Goal: Information Seeking & Learning: Learn about a topic

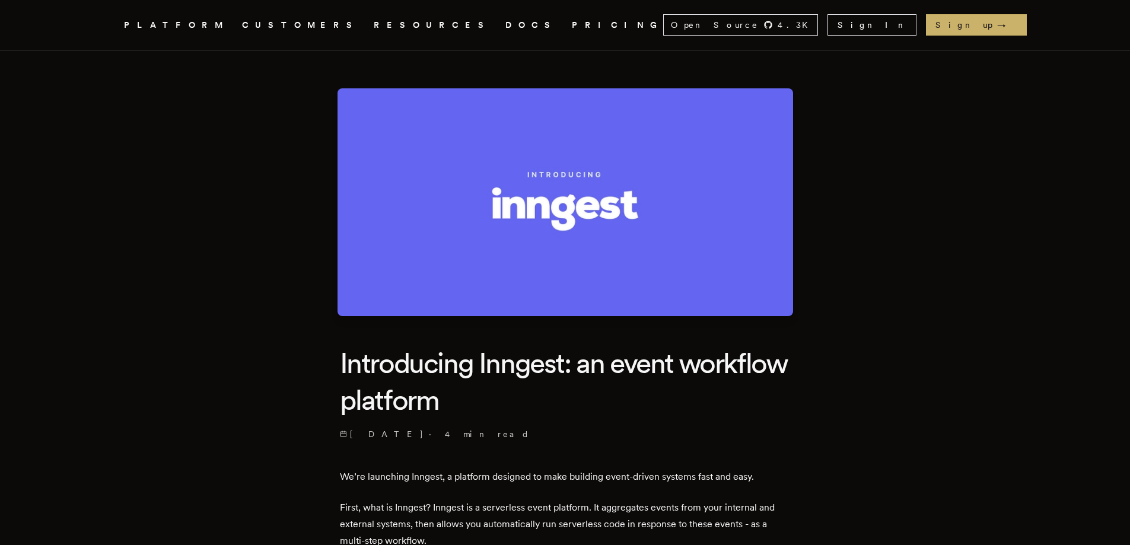
scroll to position [119, 0]
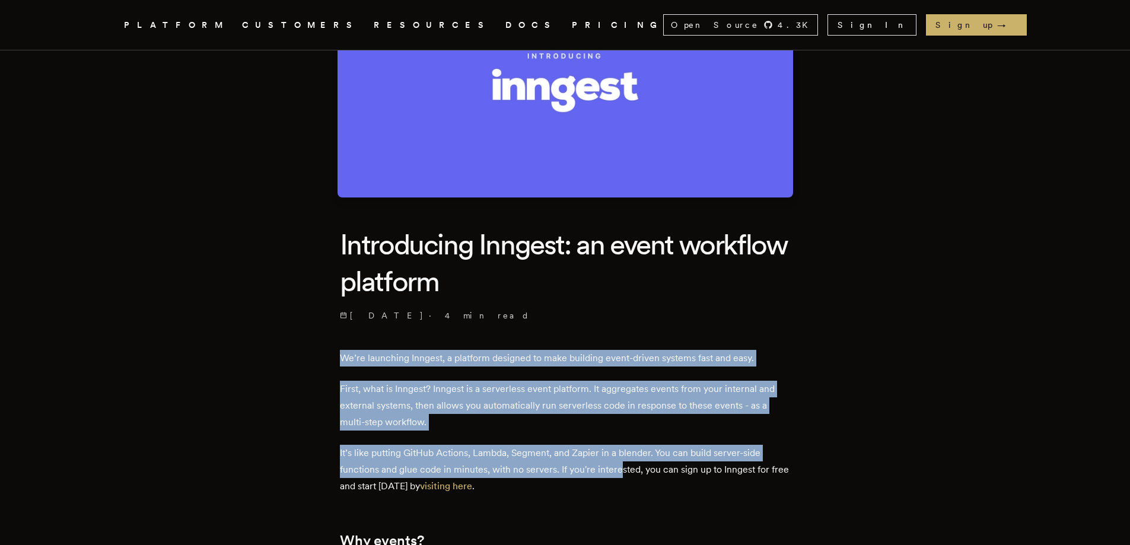
drag, startPoint x: 319, startPoint y: 333, endPoint x: 619, endPoint y: 472, distance: 330.4
drag, startPoint x: 447, startPoint y: 380, endPoint x: 284, endPoint y: 422, distance: 168.5
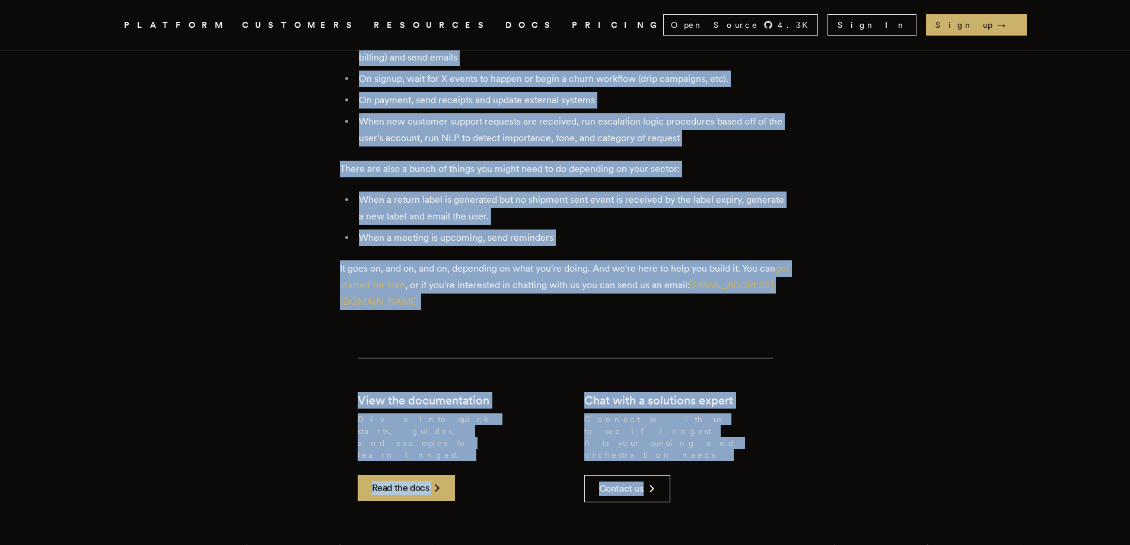
scroll to position [1720, 0]
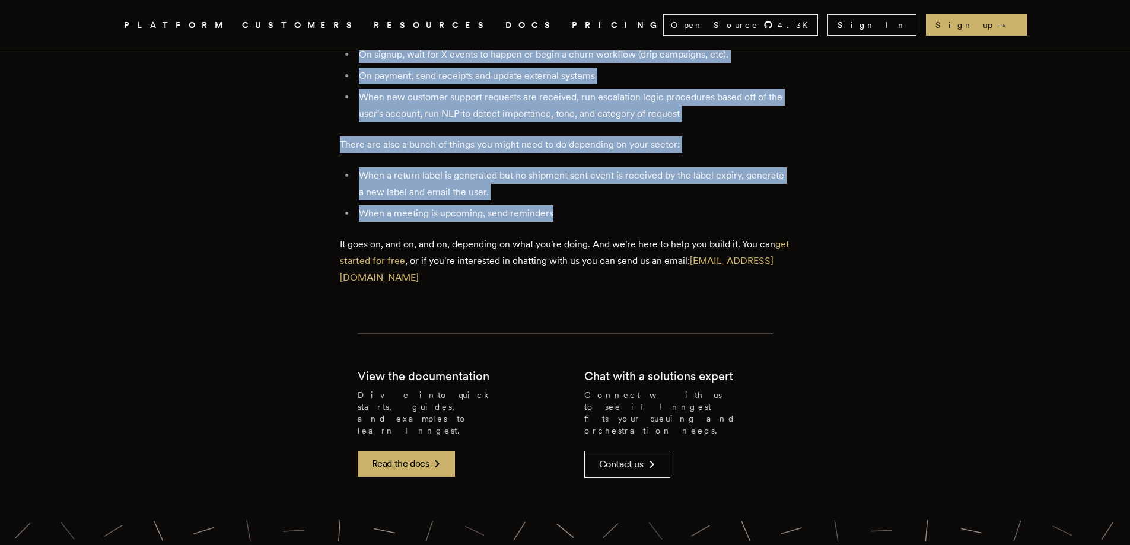
drag, startPoint x: 355, startPoint y: 356, endPoint x: 575, endPoint y: 136, distance: 311.6
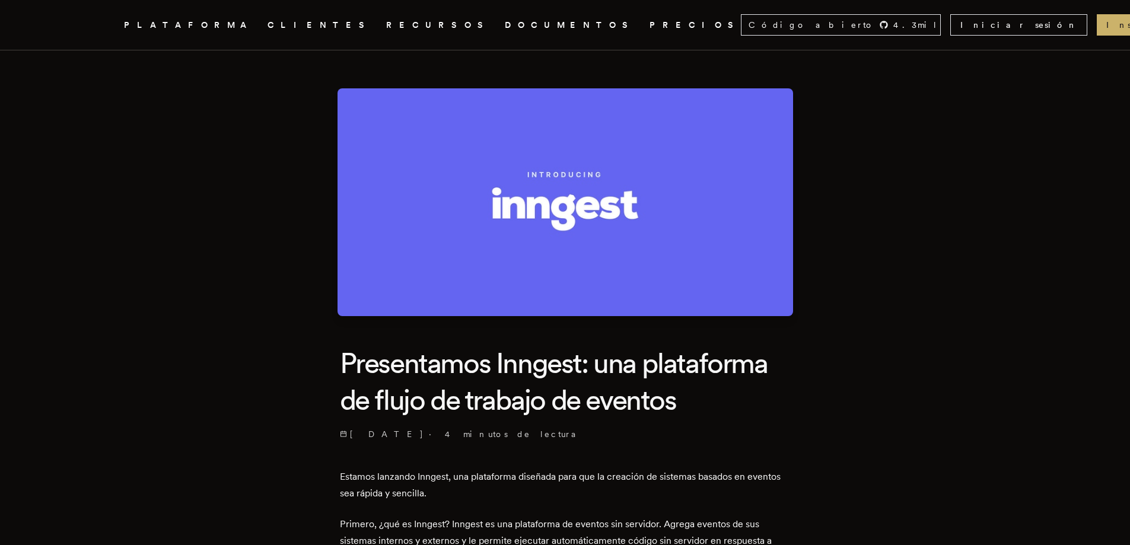
scroll to position [356, 0]
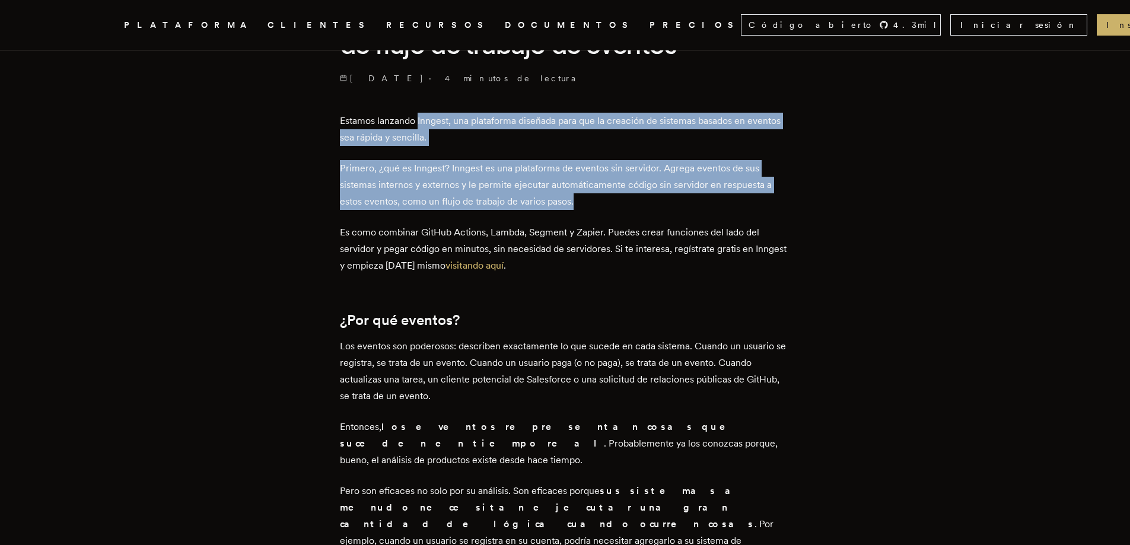
drag, startPoint x: 423, startPoint y: 121, endPoint x: 603, endPoint y: 198, distance: 196.1
click at [603, 198] on div "Estamos lanzando Inngest, una plataforma diseñada para que la creación de siste…" at bounding box center [565, 193] width 451 height 161
copy div "Inngest, una plataforma diseñada para que la creación de sistemas basados ​​en …"
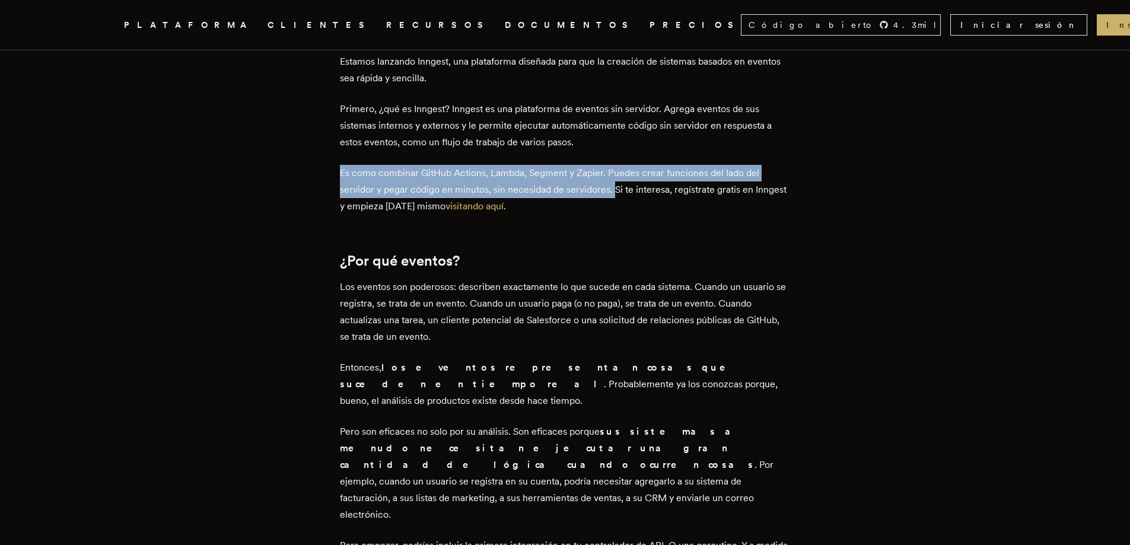
drag, startPoint x: 332, startPoint y: 176, endPoint x: 619, endPoint y: 190, distance: 288.0
copy font "Es como combinar GitHub Actions, Lambda, Segment y Zapier. Puedes crear funcion…"
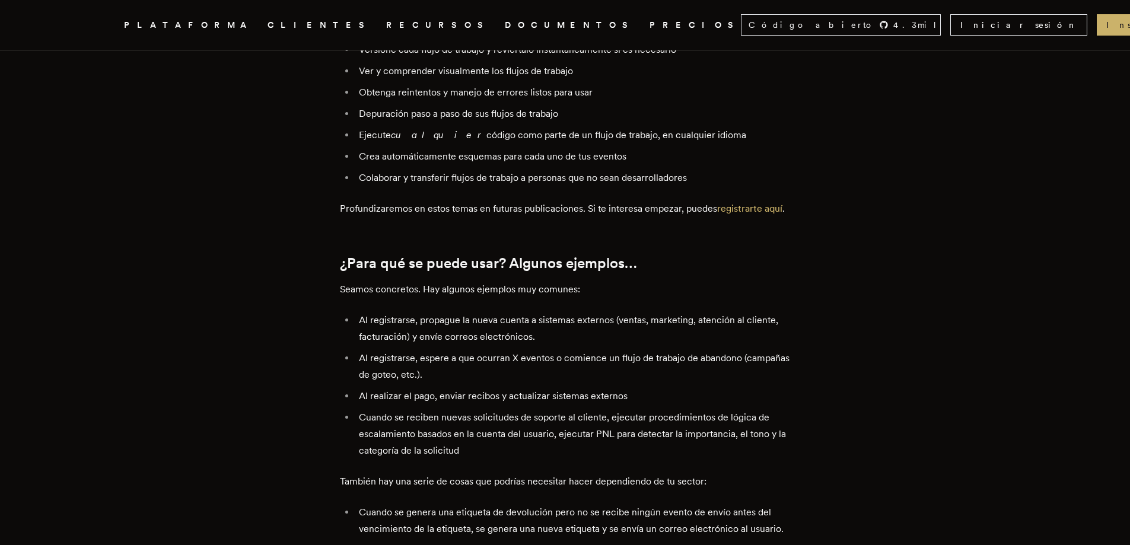
scroll to position [1424, 0]
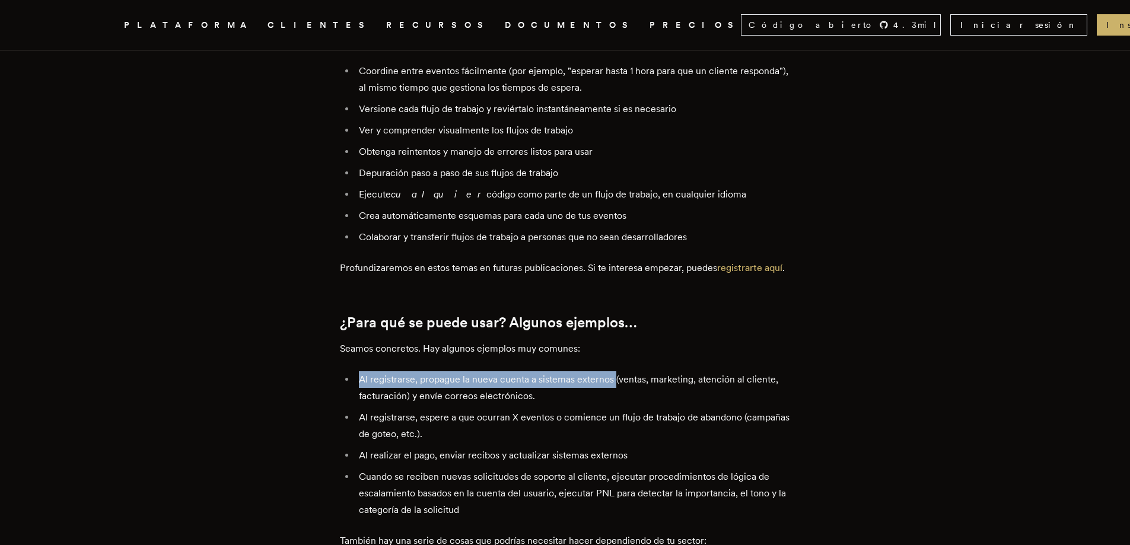
drag, startPoint x: 360, startPoint y: 261, endPoint x: 620, endPoint y: 265, distance: 259.8
click at [620, 371] on li "Al registrarse, propague la nueva cuenta a sistemas externos (ventas, marketing…" at bounding box center [572, 387] width 435 height 33
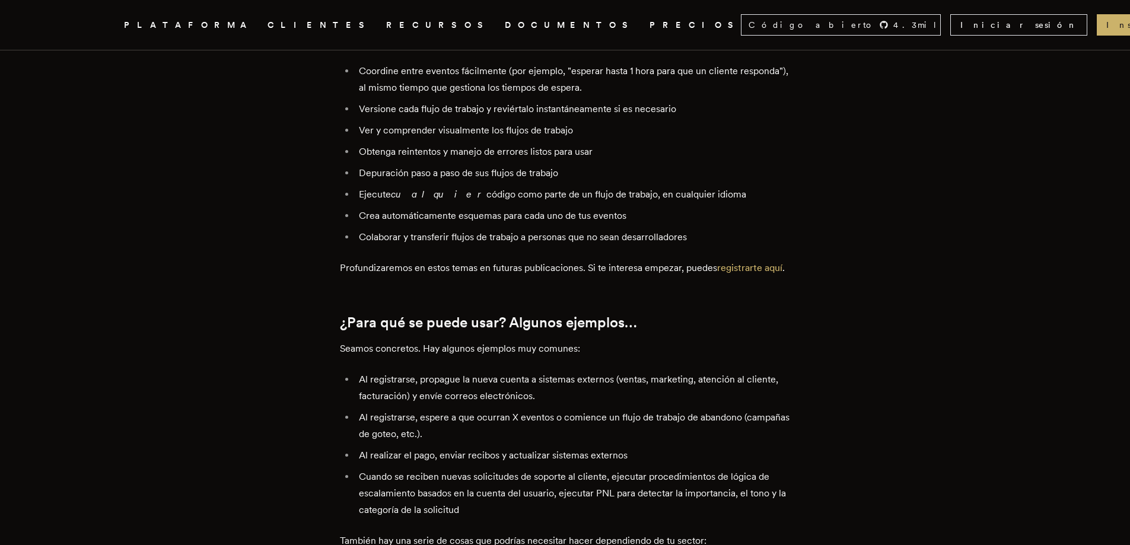
click at [610, 371] on li "Al registrarse, propague la nueva cuenta a sistemas externos (ventas, marketing…" at bounding box center [572, 387] width 435 height 33
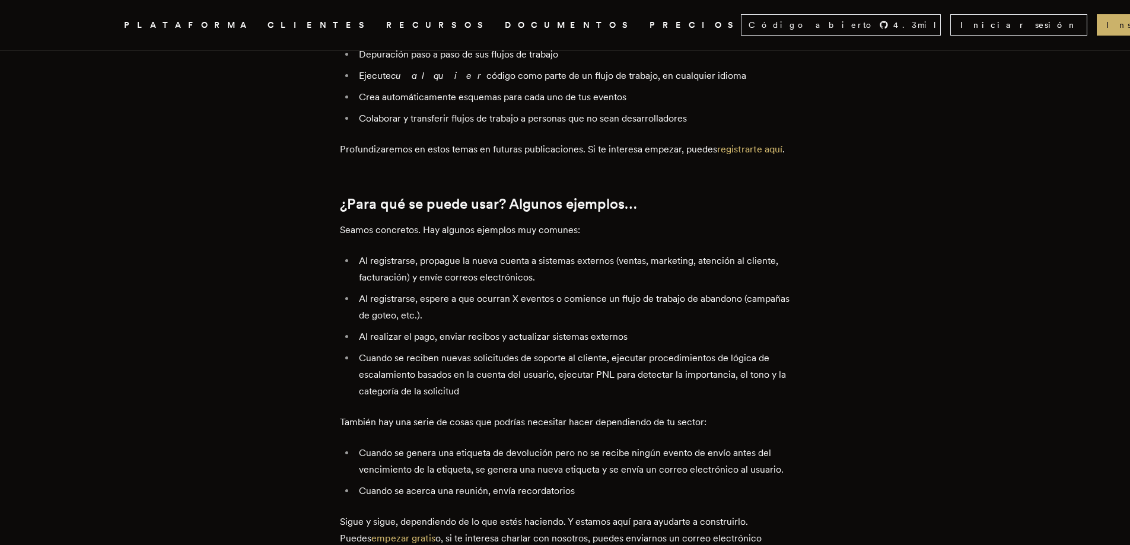
scroll to position [1483, 0]
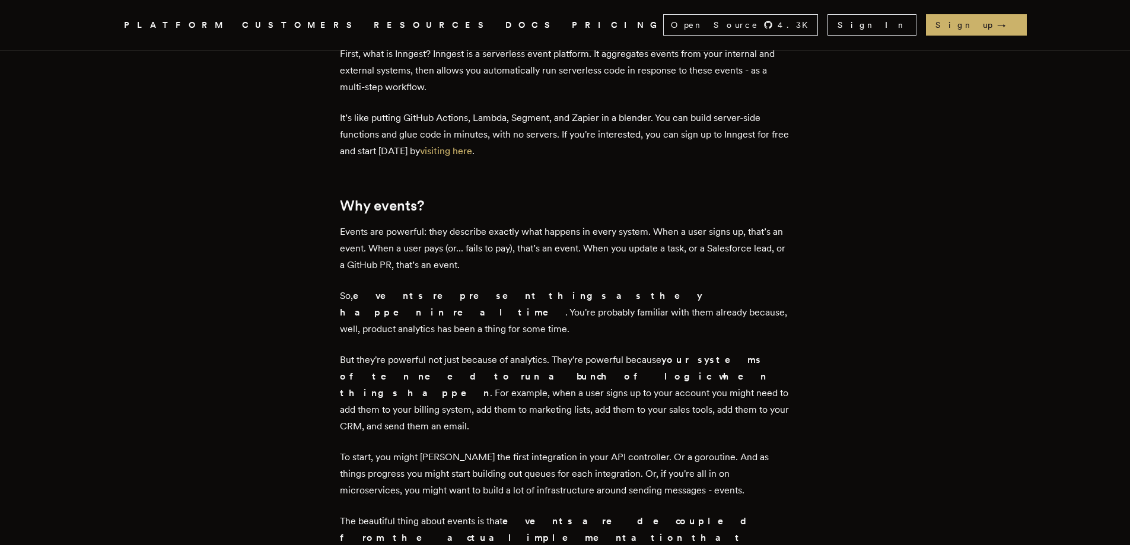
scroll to position [475, 0]
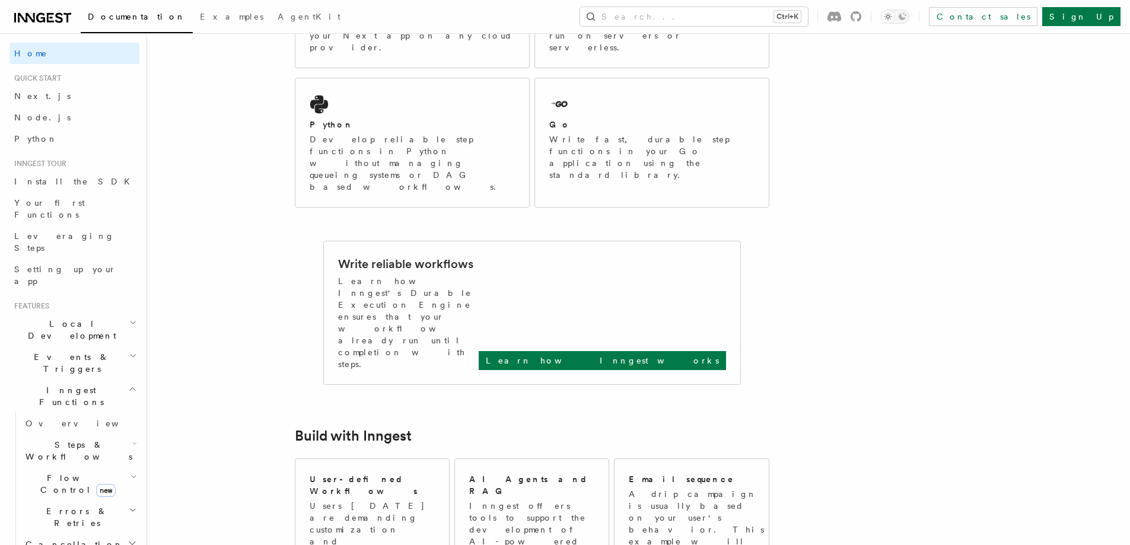
scroll to position [356, 0]
